Goal: Task Accomplishment & Management: Manage account settings

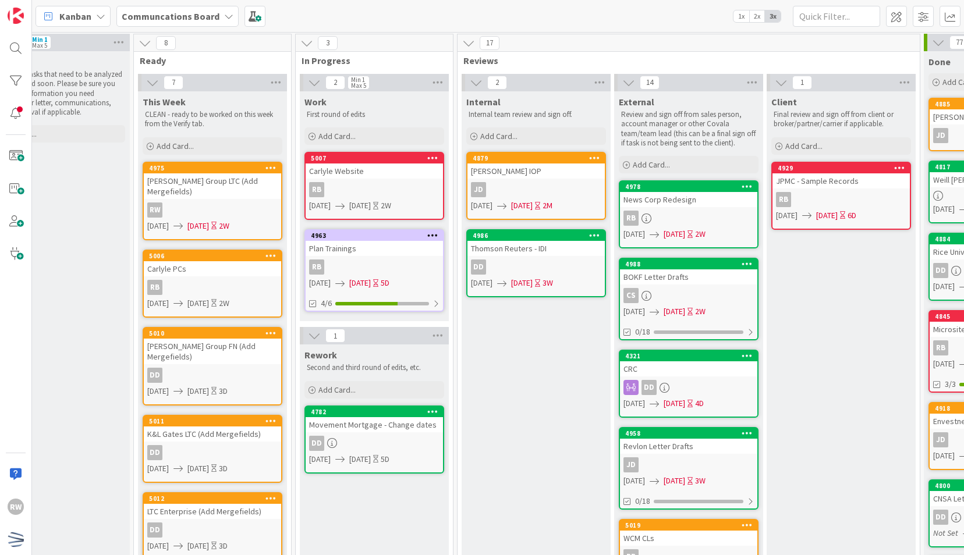
scroll to position [1, 208]
click at [536, 170] on div "[PERSON_NAME] IOP" at bounding box center [535, 170] width 137 height 15
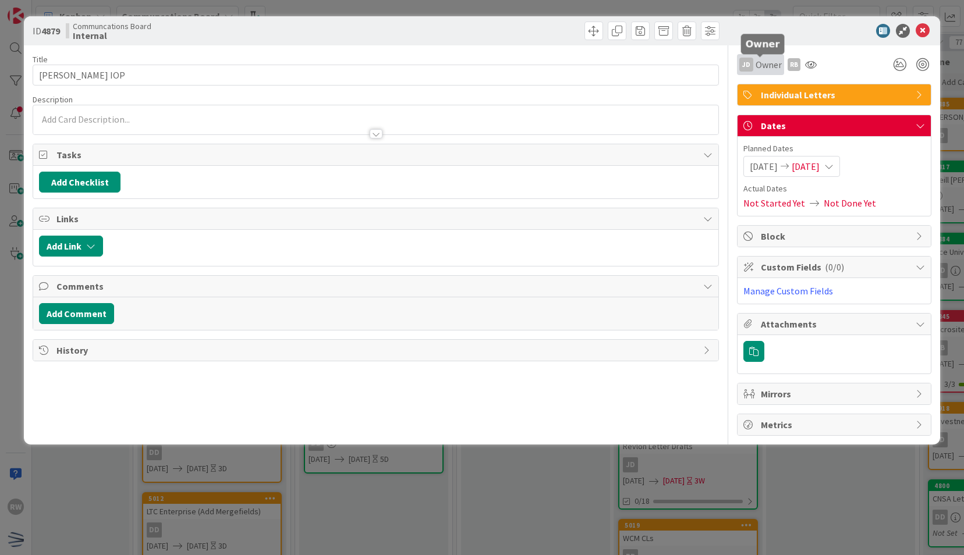
click at [765, 65] on span "Owner" at bounding box center [768, 65] width 26 height 14
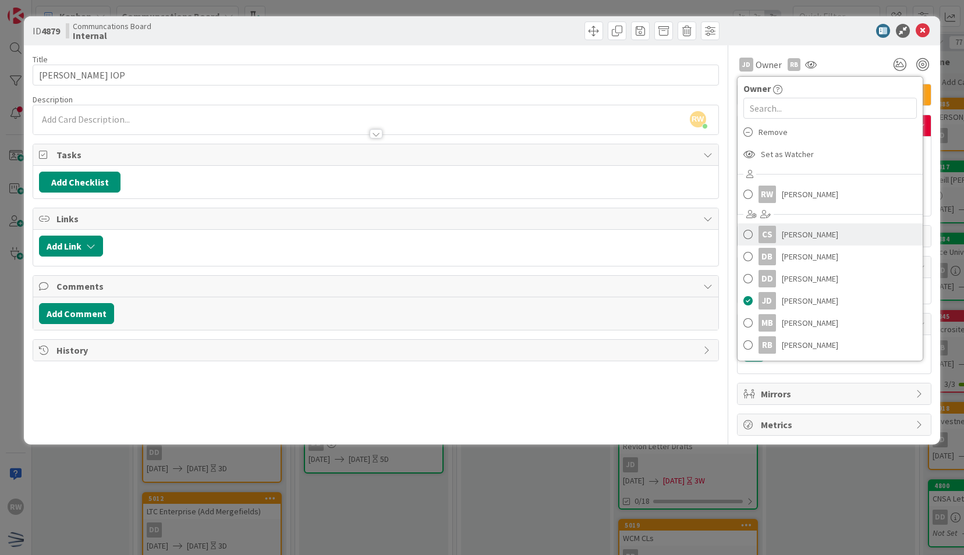
click at [781, 235] on span "[PERSON_NAME]" at bounding box center [809, 234] width 56 height 17
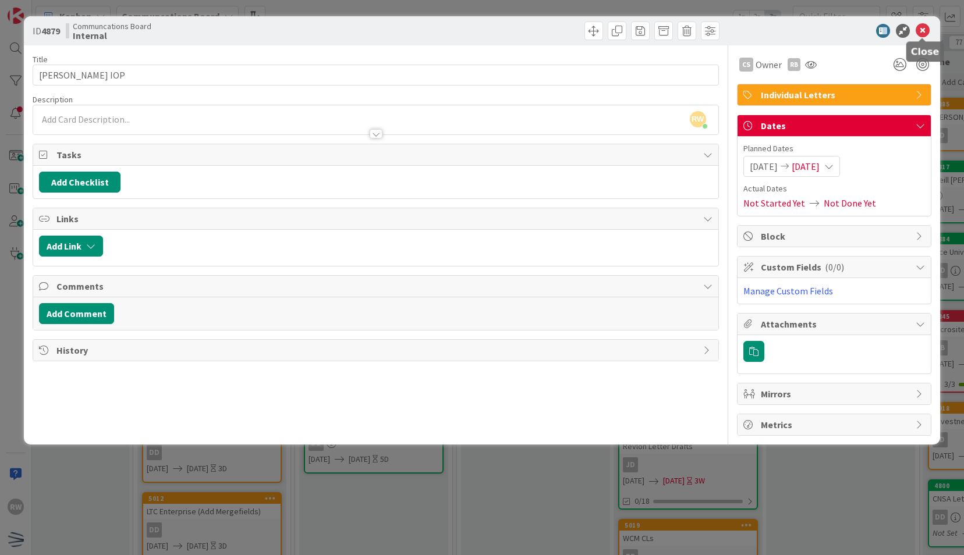
click at [922, 30] on icon at bounding box center [922, 31] width 14 height 14
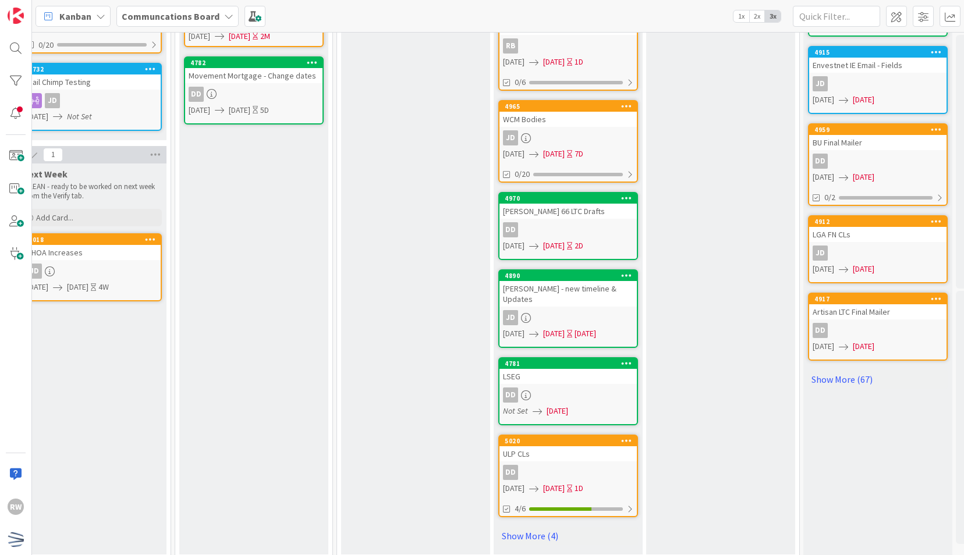
scroll to position [532, 328]
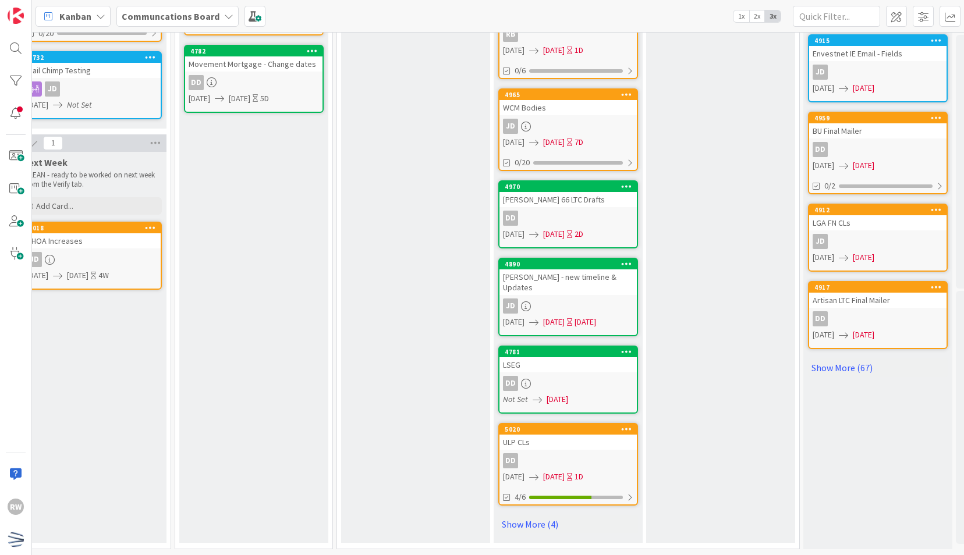
click at [594, 436] on div "ULP CLs" at bounding box center [567, 442] width 137 height 15
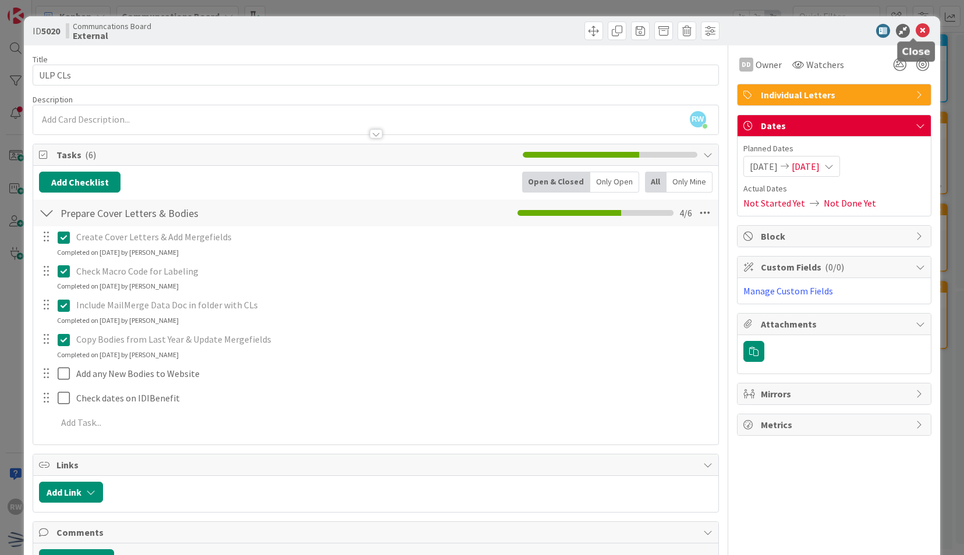
click at [917, 29] on icon at bounding box center [922, 31] width 14 height 14
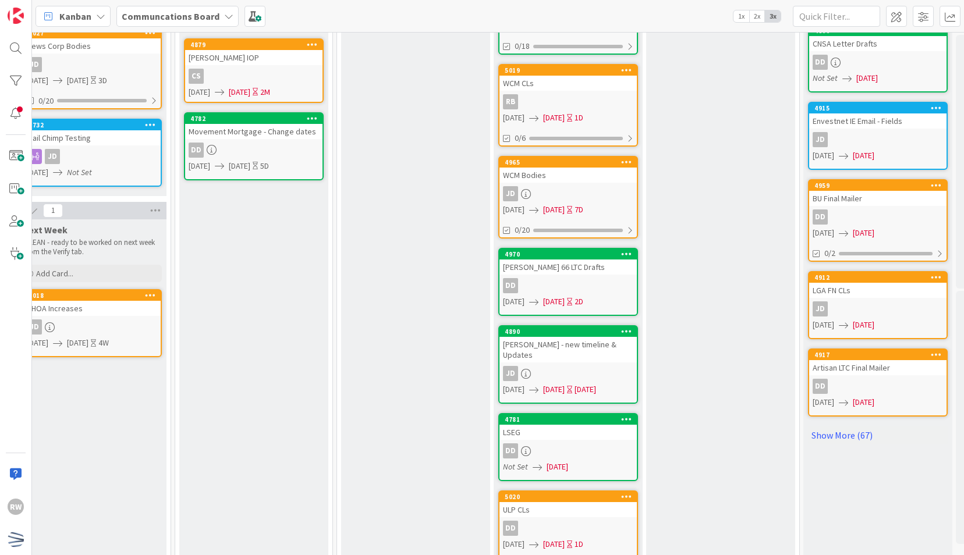
scroll to position [532, 328]
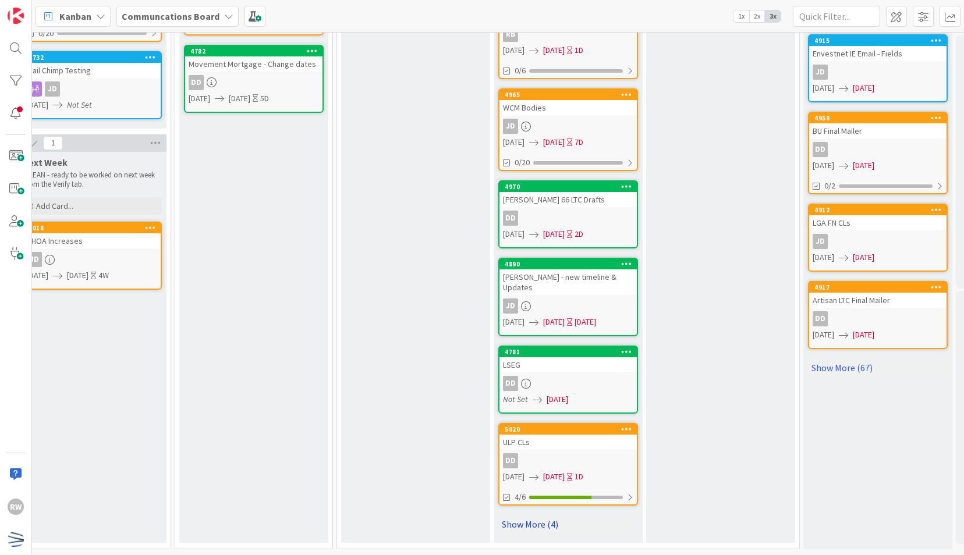
click at [533, 518] on link "Show More (4)" at bounding box center [568, 524] width 140 height 19
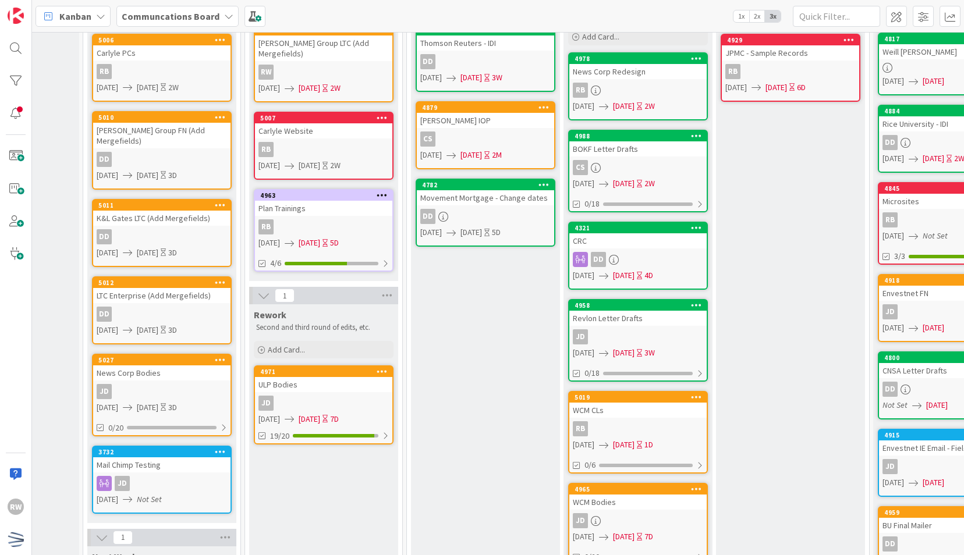
scroll to position [0, 258]
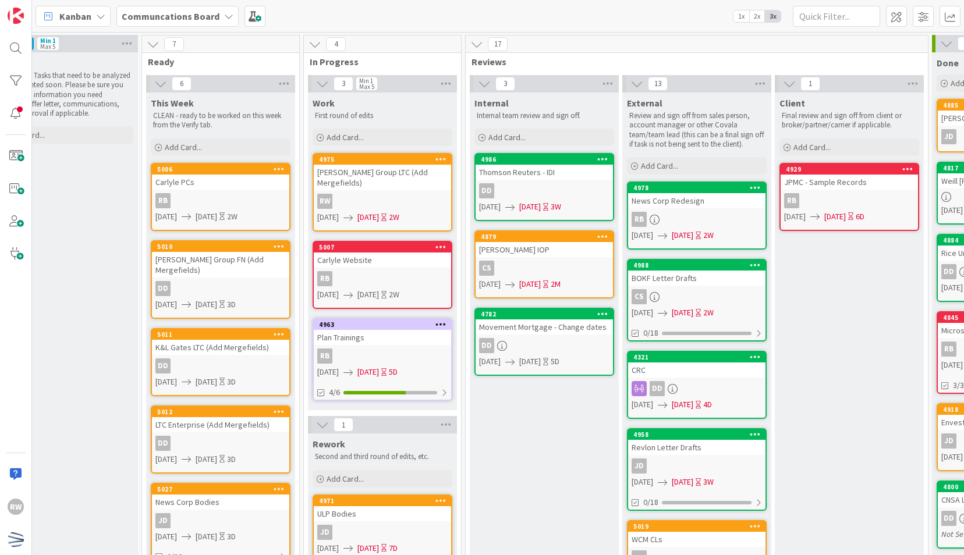
scroll to position [0, 199]
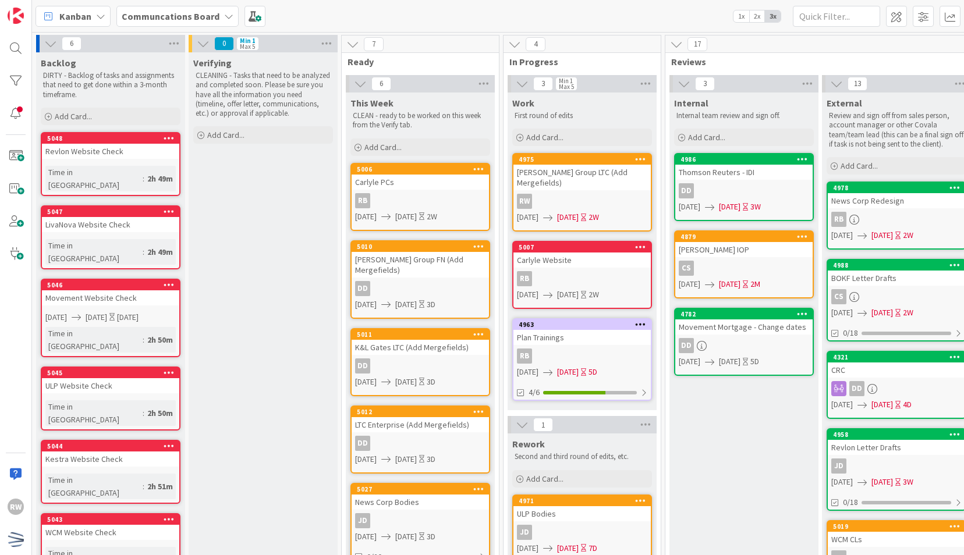
click at [413, 258] on div "[PERSON_NAME] Group FN (Add Mergefields)" at bounding box center [419, 265] width 137 height 26
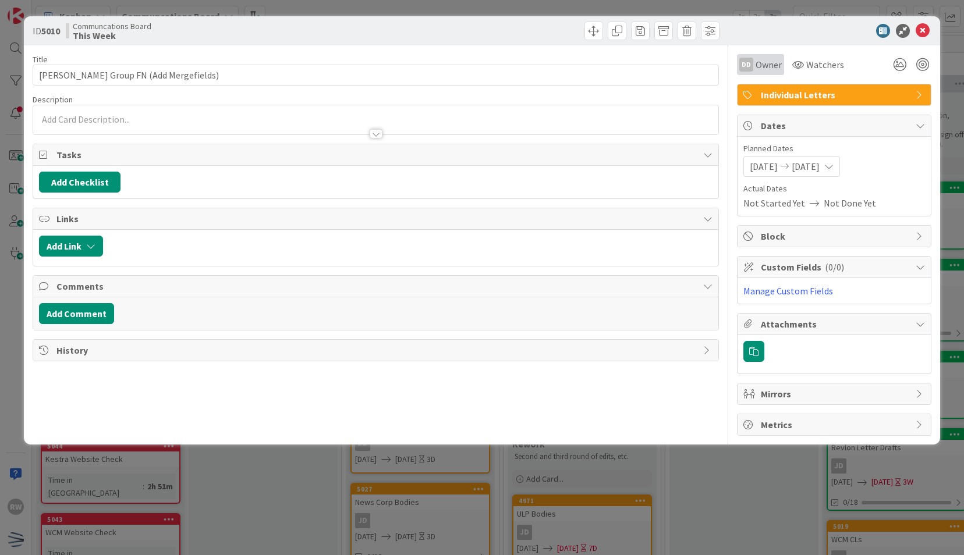
click at [763, 72] on div "DD Owner" at bounding box center [760, 64] width 47 height 21
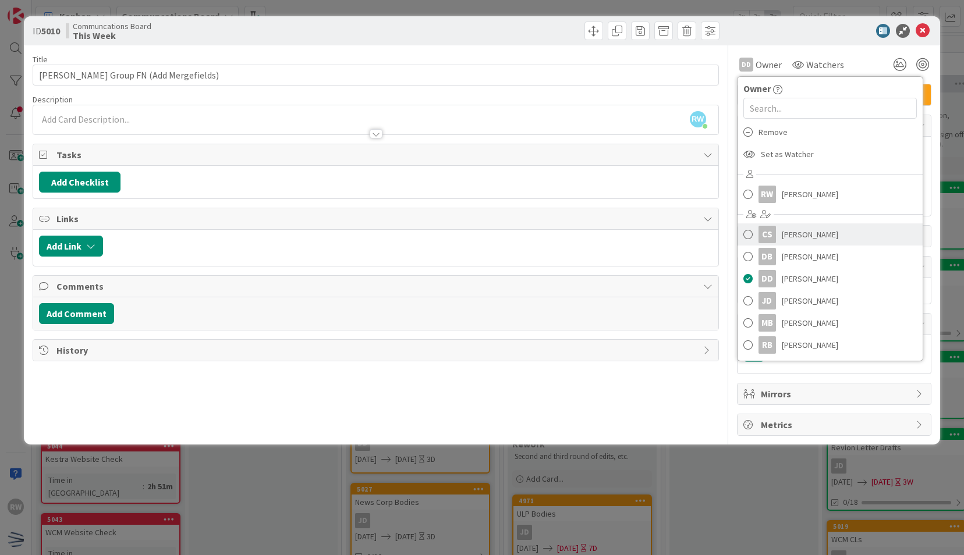
click at [780, 231] on link "CS [PERSON_NAME]" at bounding box center [829, 234] width 185 height 22
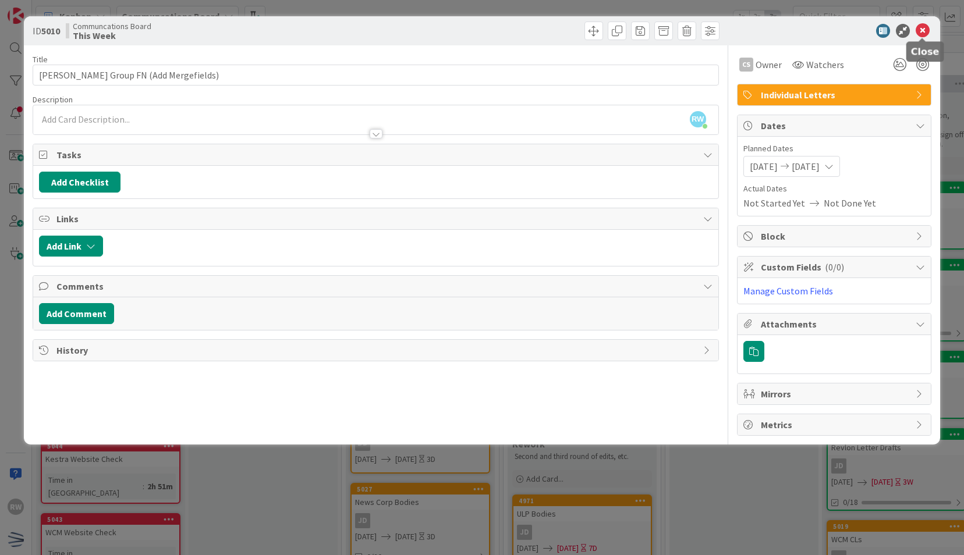
click at [926, 29] on icon at bounding box center [922, 31] width 14 height 14
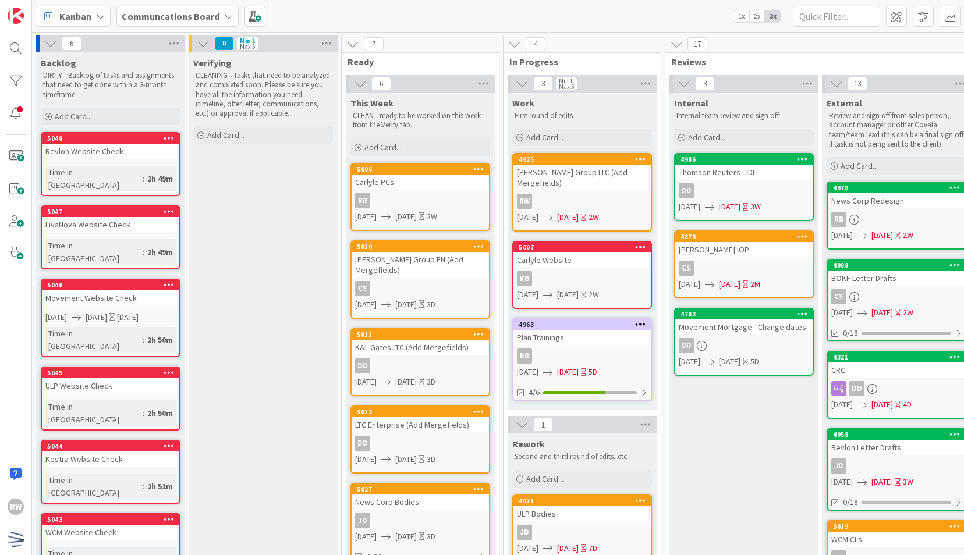
click at [103, 369] on div "5045" at bounding box center [113, 373] width 132 height 8
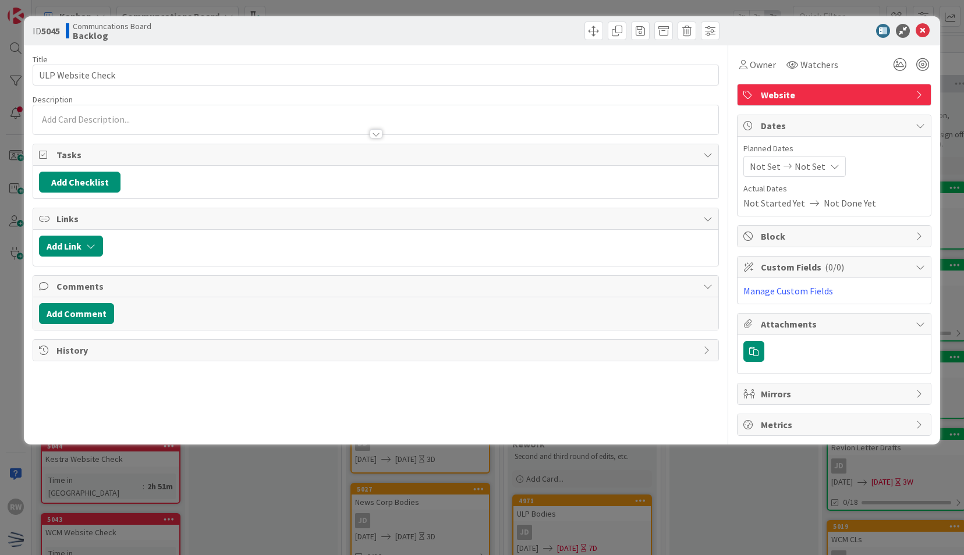
click at [813, 162] on span "Not Set" at bounding box center [809, 166] width 31 height 14
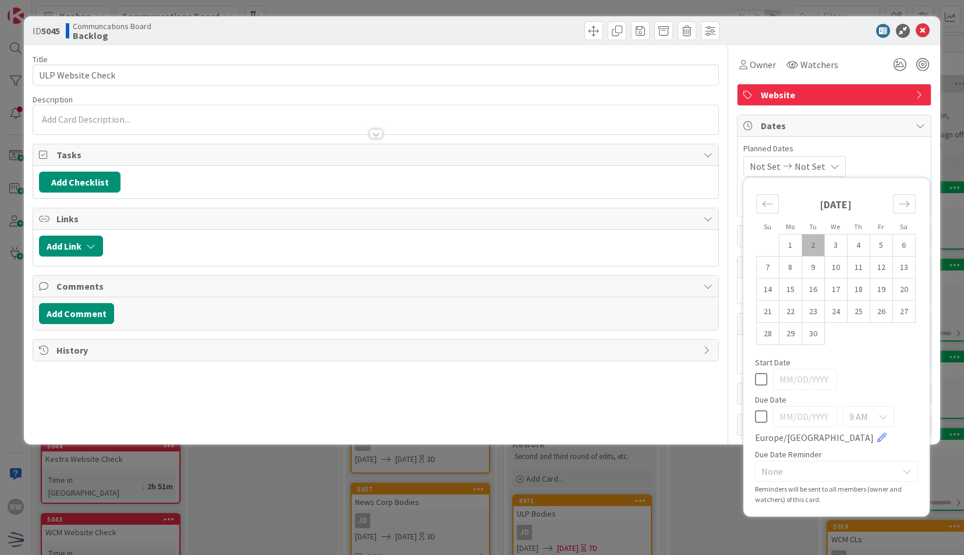
click at [816, 168] on span "Not Set" at bounding box center [809, 166] width 31 height 14
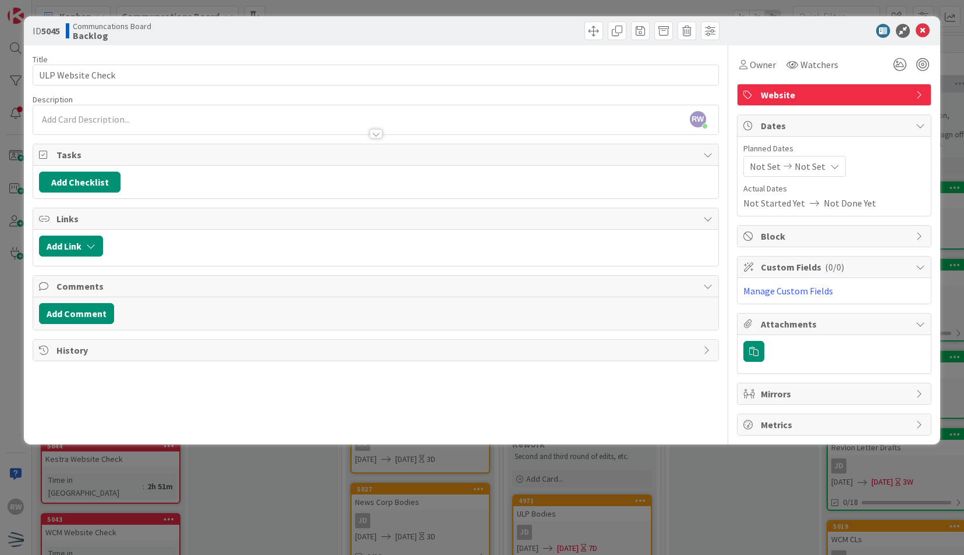
click at [816, 168] on span "Not Set" at bounding box center [809, 166] width 31 height 14
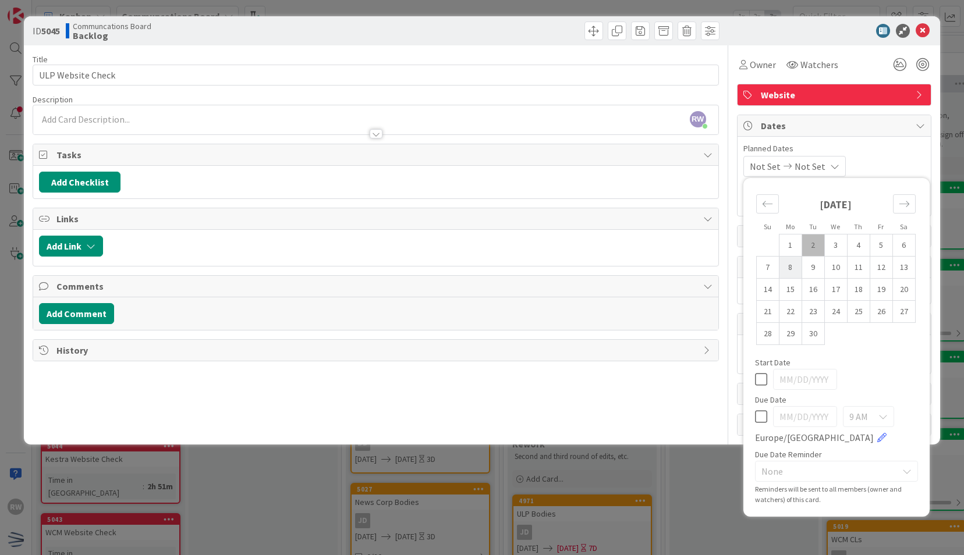
click at [790, 270] on td "8" at bounding box center [790, 268] width 23 height 22
type input "[DATE]"
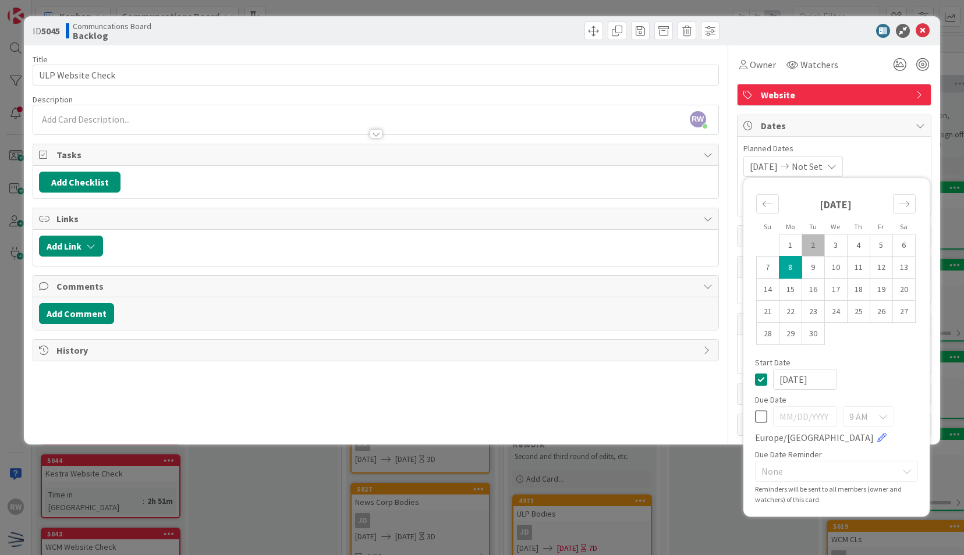
click at [790, 270] on td "8" at bounding box center [790, 268] width 23 height 22
type input "[DATE]"
click at [914, 41] on div "ID 5045 Communcations Board Backlog" at bounding box center [481, 30] width 915 height 29
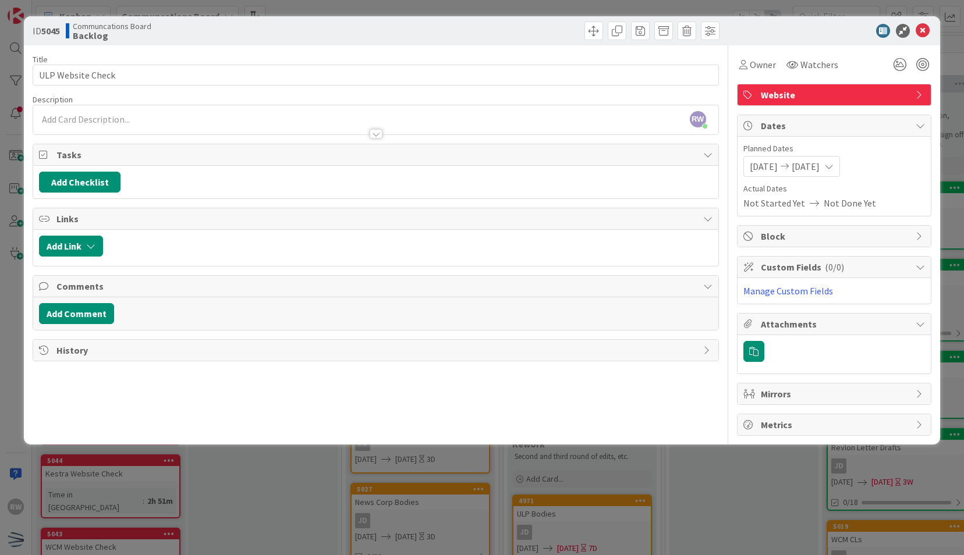
click at [777, 161] on span "[DATE]" at bounding box center [763, 166] width 28 height 14
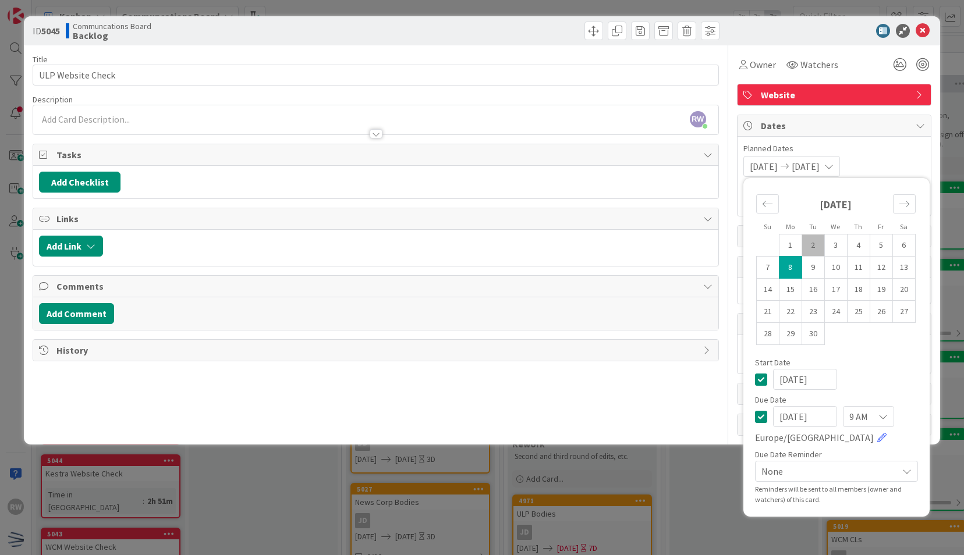
click at [812, 244] on td "2" at bounding box center [812, 245] width 23 height 22
type input "[DATE]"
click at [922, 31] on icon at bounding box center [922, 31] width 14 height 14
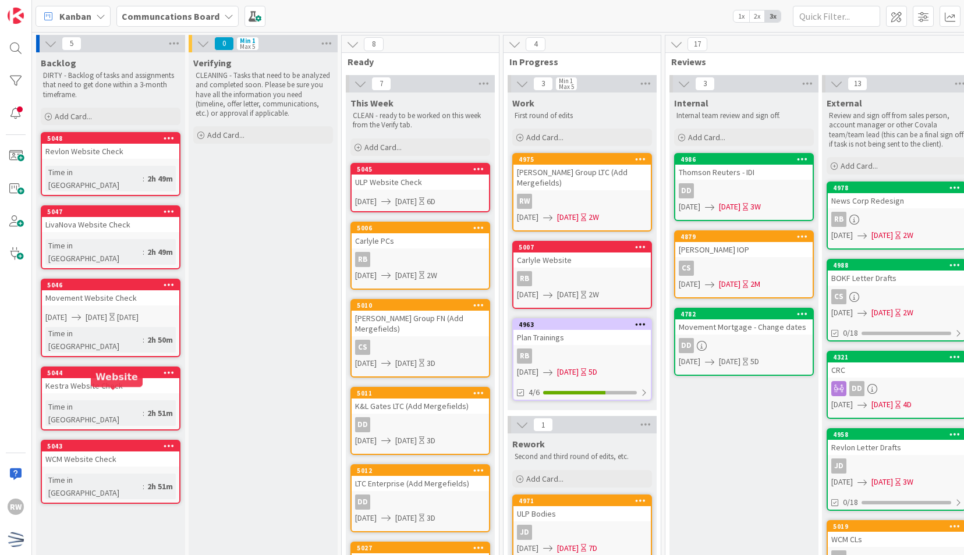
click at [119, 440] on link "5043 WCM Website Check Time in [GEOGRAPHIC_DATA] : 2h 51m" at bounding box center [111, 472] width 140 height 64
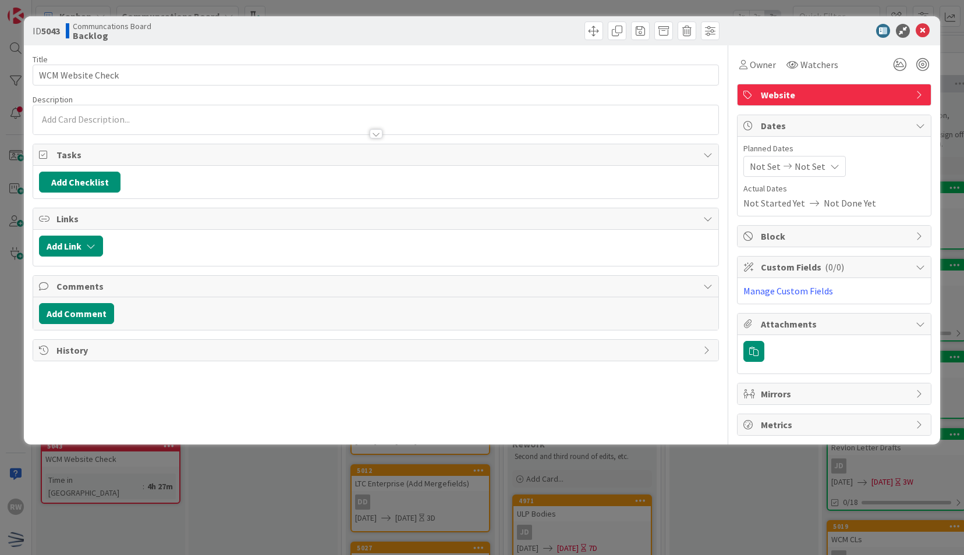
click at [766, 173] on div "Not Set Not Set" at bounding box center [794, 166] width 102 height 21
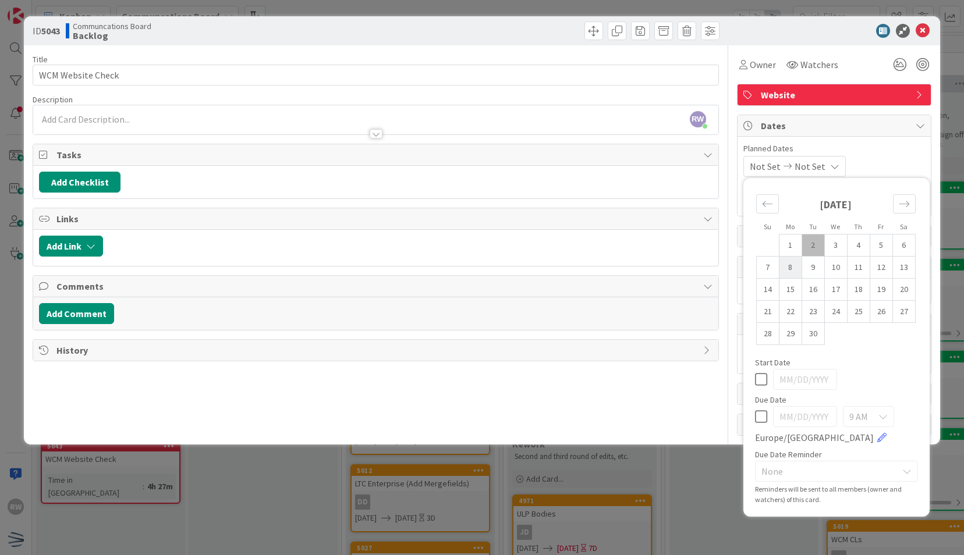
click at [792, 271] on td "8" at bounding box center [790, 268] width 23 height 22
type input "[DATE]"
click at [813, 287] on td "16" at bounding box center [812, 290] width 23 height 22
type input "[DATE]"
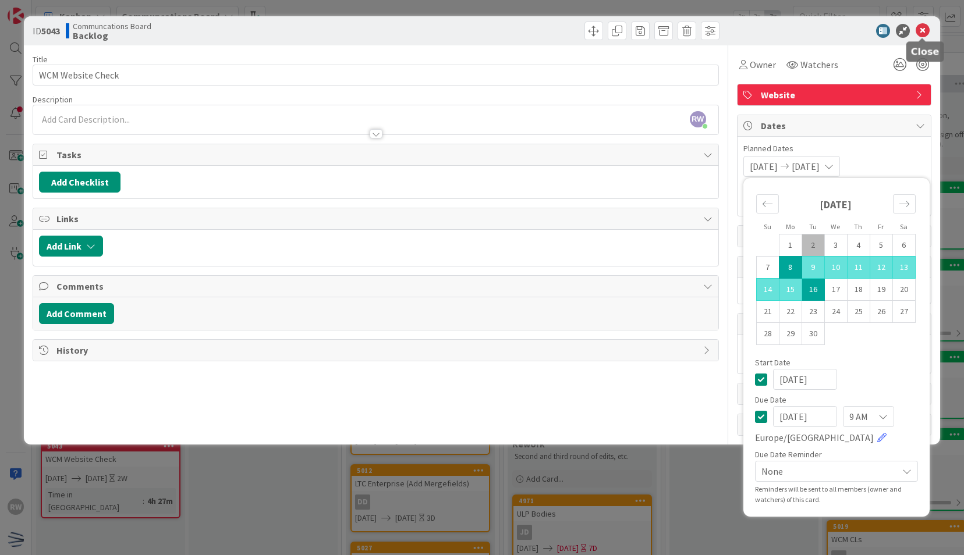
click at [923, 29] on icon at bounding box center [922, 31] width 14 height 14
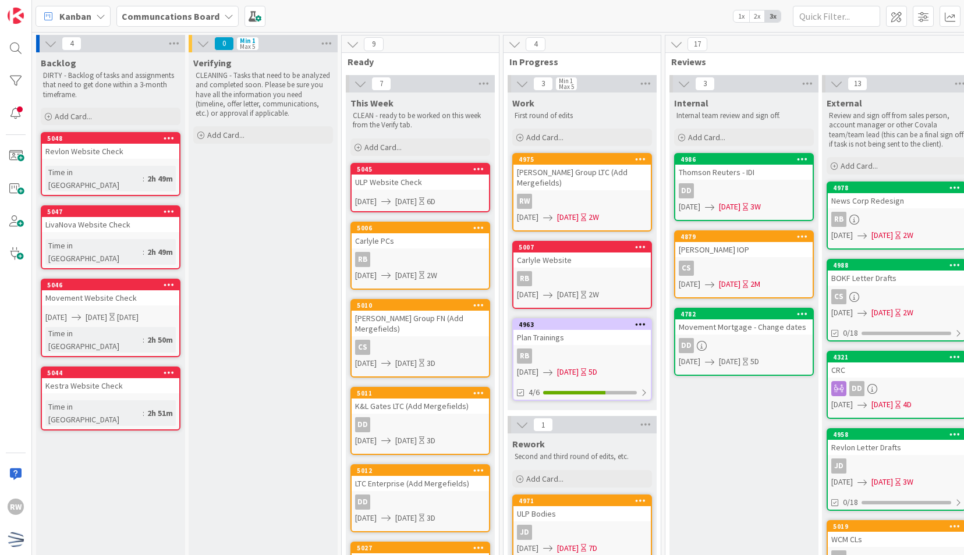
click at [143, 172] on span ":" at bounding box center [144, 178] width 2 height 13
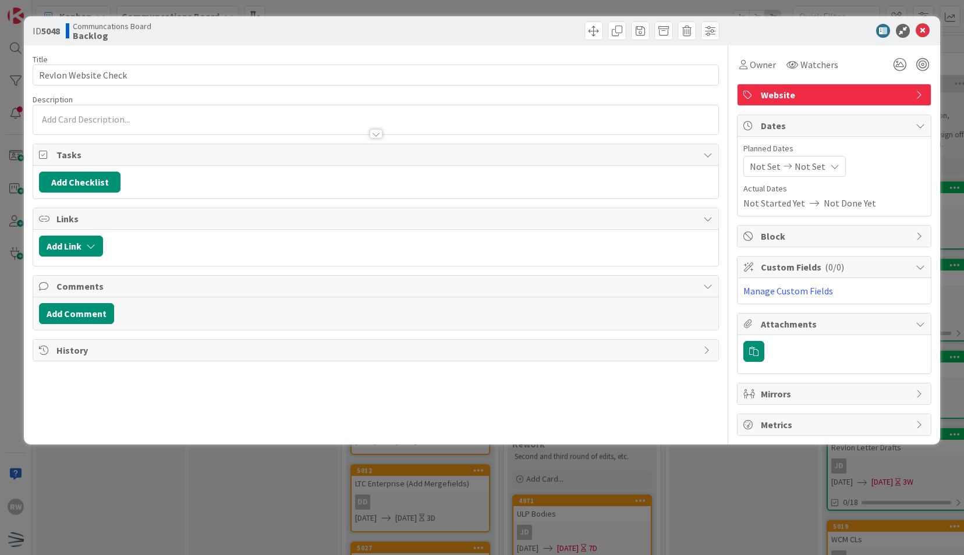
click at [761, 169] on span "Not Set" at bounding box center [764, 166] width 31 height 14
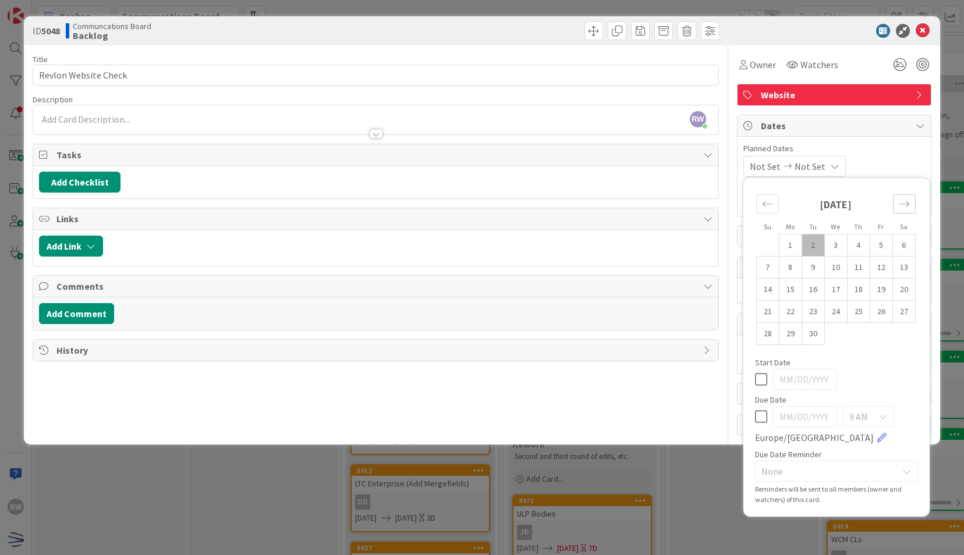
click at [909, 206] on div "Move forward to switch to the next month." at bounding box center [904, 203] width 23 height 19
click at [794, 273] on td "6" at bounding box center [790, 268] width 23 height 22
type input "[DATE]"
click at [876, 265] on td "10" at bounding box center [880, 268] width 23 height 22
type input "[DATE]"
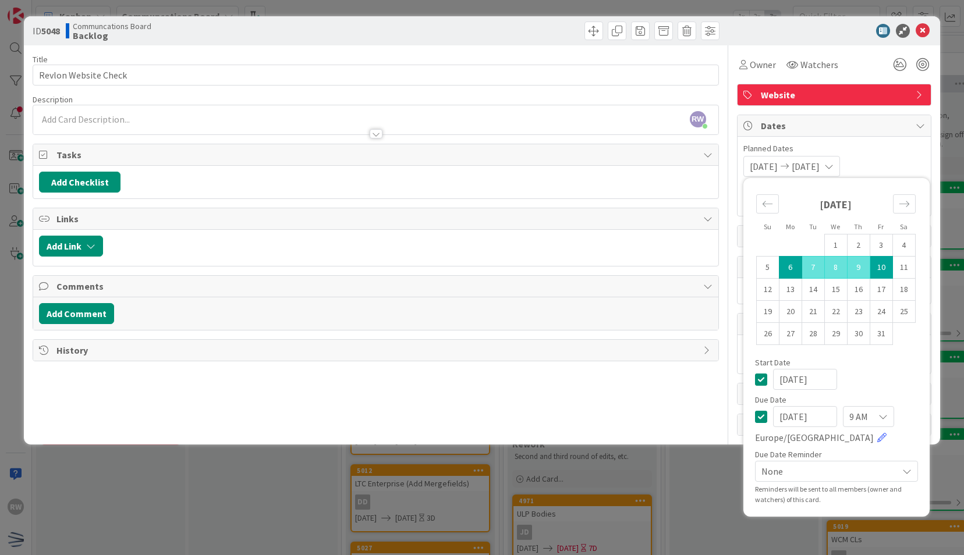
click at [922, 34] on icon at bounding box center [922, 31] width 14 height 14
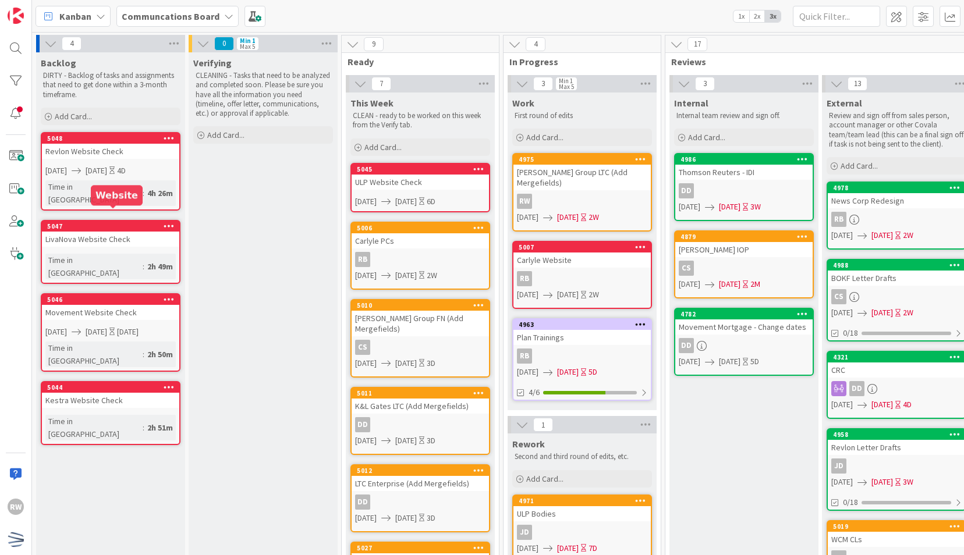
click at [95, 232] on div "LivaNova Website Check" at bounding box center [110, 239] width 137 height 15
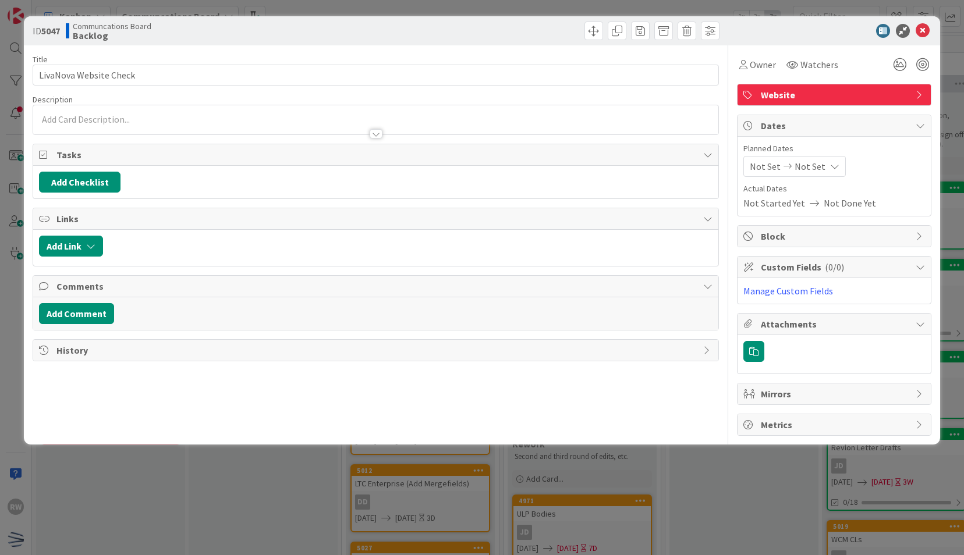
click at [782, 175] on div "Not Set Not Set" at bounding box center [794, 166] width 102 height 21
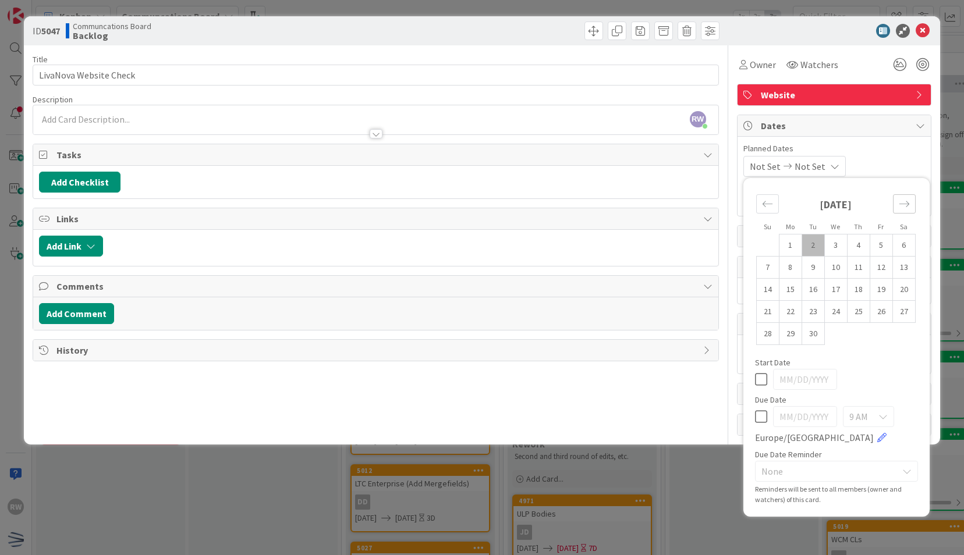
click at [903, 200] on icon "Move forward to switch to the next month." at bounding box center [903, 203] width 11 height 11
click at [792, 338] on td "27" at bounding box center [790, 334] width 23 height 22
type input "[DATE]"
click at [881, 332] on td "31" at bounding box center [880, 334] width 23 height 22
type input "[DATE]"
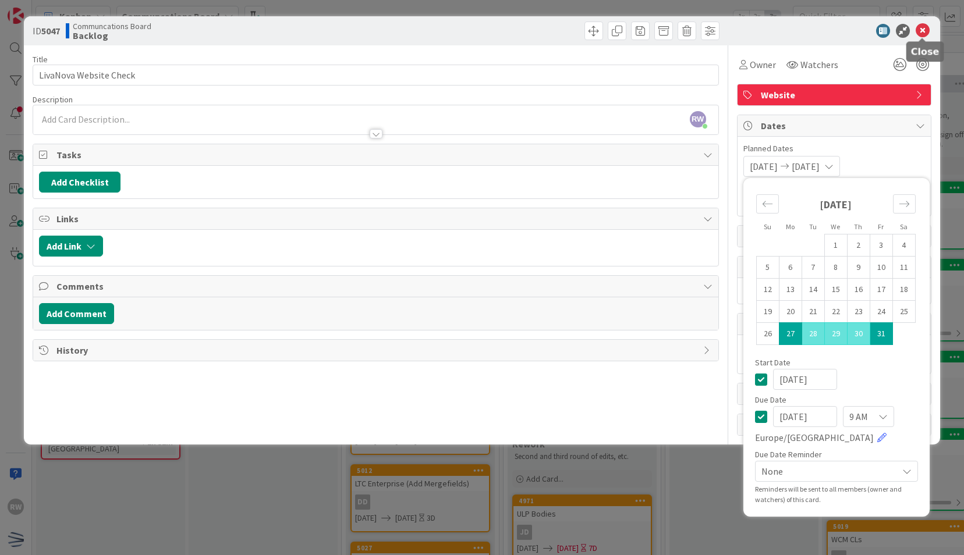
click at [926, 33] on icon at bounding box center [922, 31] width 14 height 14
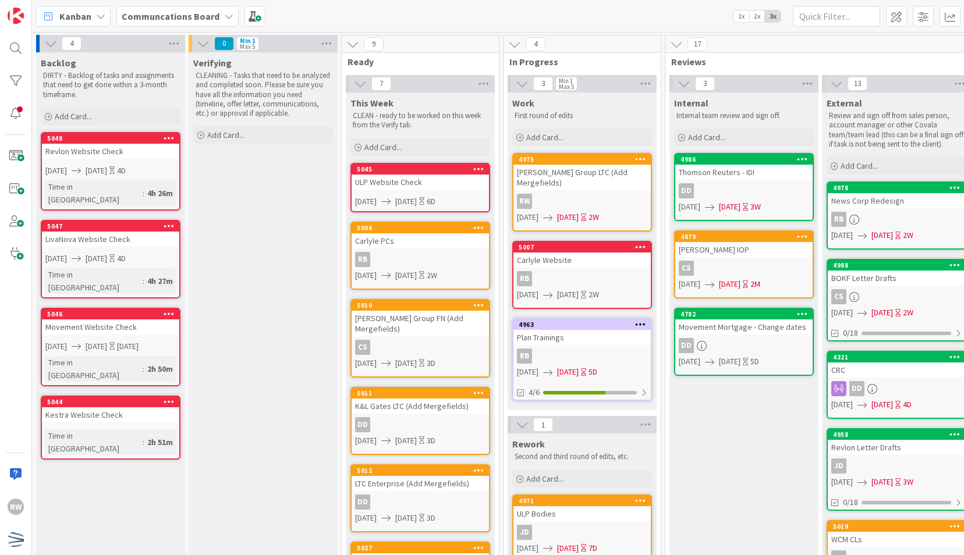
click at [127, 396] on link "5044 Kestra Website Check Time in [GEOGRAPHIC_DATA] : 2h 51m" at bounding box center [111, 428] width 140 height 64
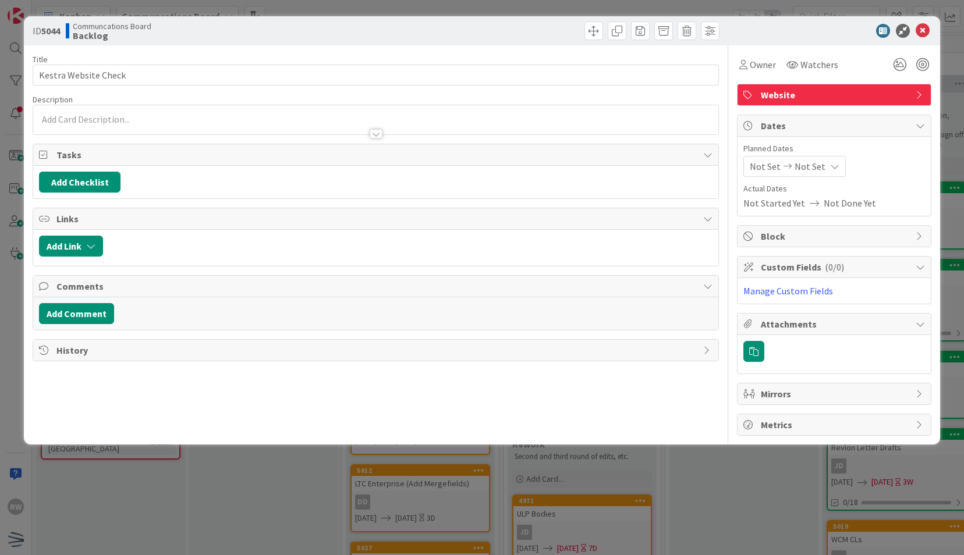
click at [773, 168] on span "Not Set" at bounding box center [764, 166] width 31 height 14
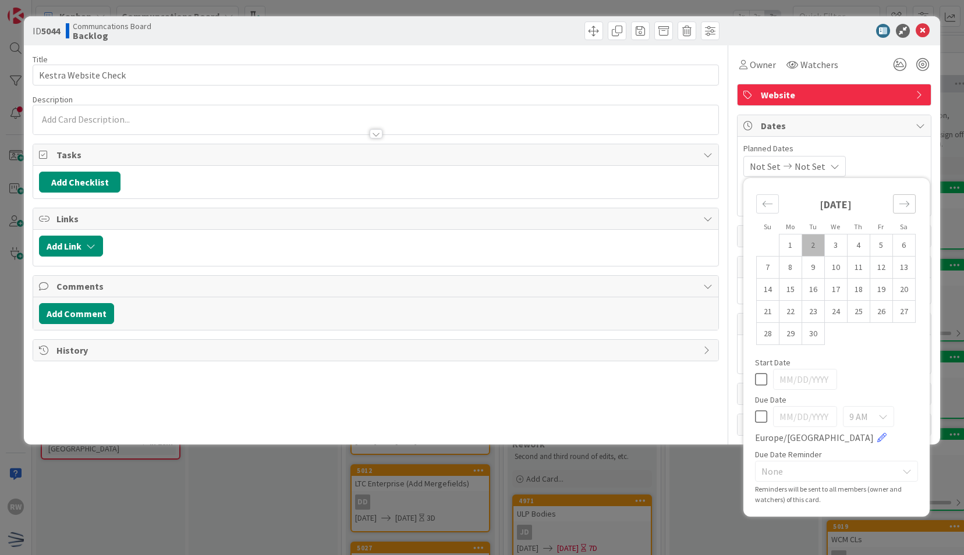
click at [904, 194] on div "Move forward to switch to the next month." at bounding box center [904, 203] width 23 height 19
click at [794, 303] on td "20" at bounding box center [790, 312] width 23 height 22
type input "[DATE]"
click at [876, 302] on td "24" at bounding box center [880, 312] width 23 height 22
type input "[DATE]"
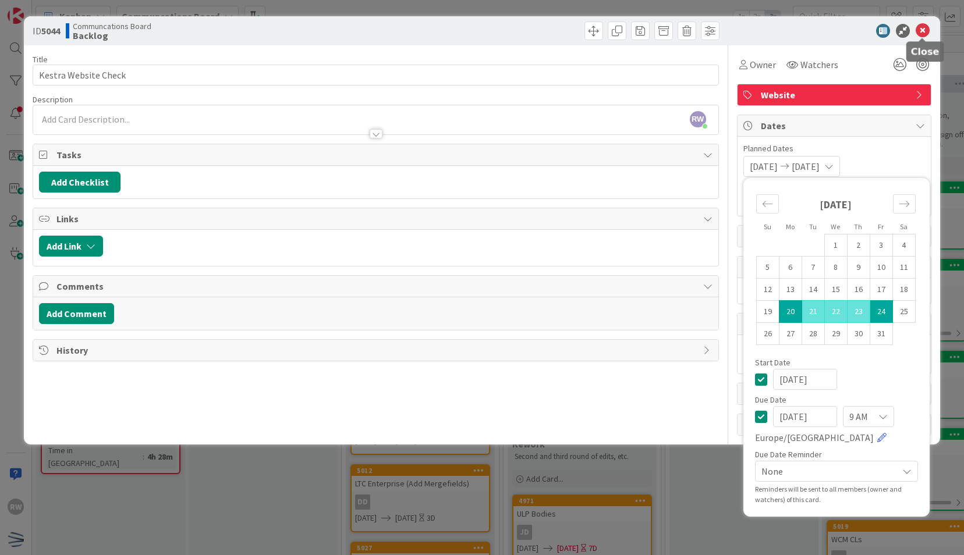
click at [921, 30] on icon at bounding box center [922, 31] width 14 height 14
